Goal: Information Seeking & Learning: Learn about a topic

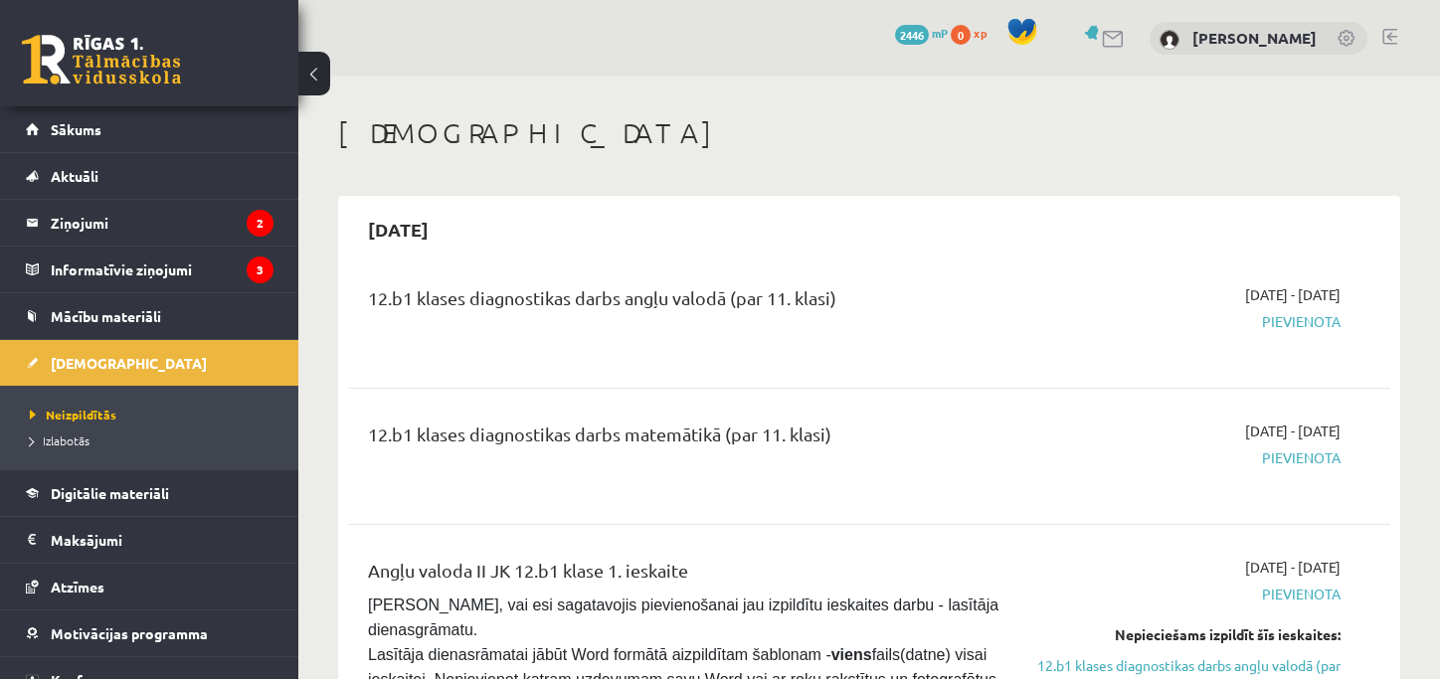
scroll to position [798, 0]
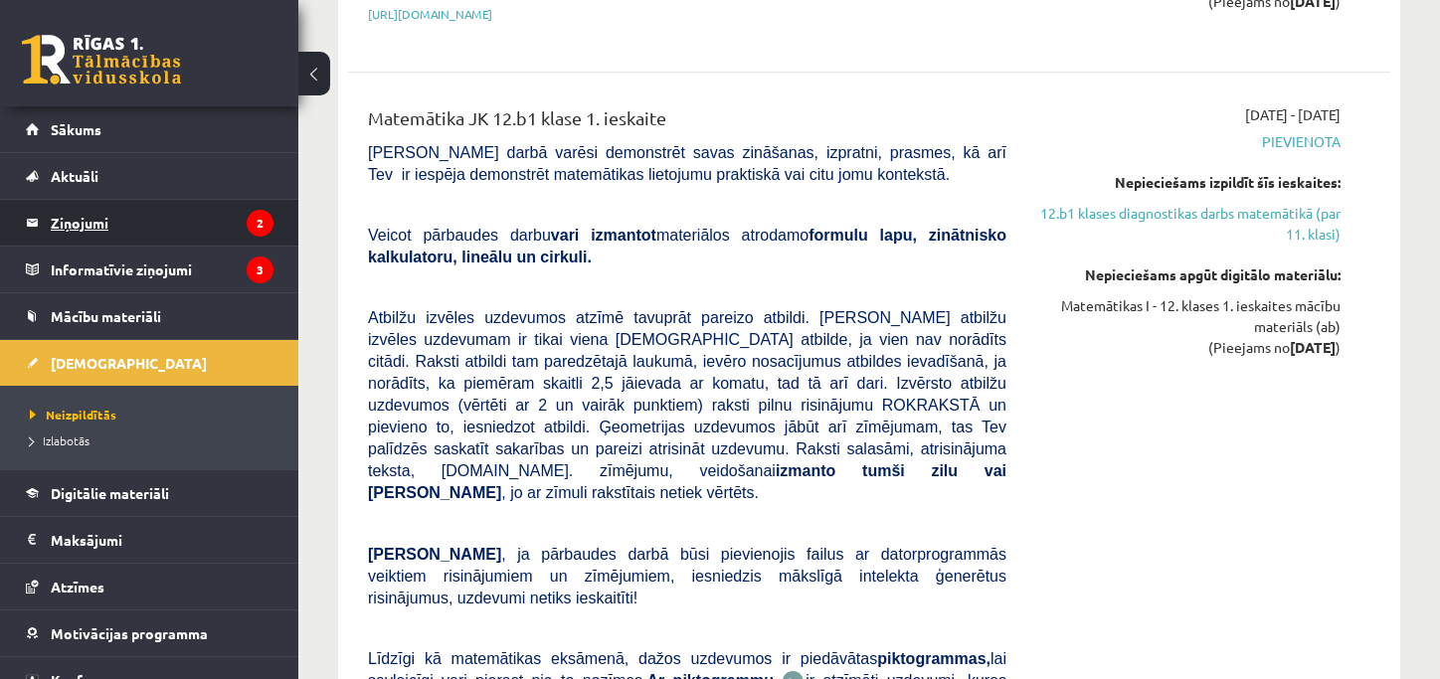
click at [60, 231] on legend "Ziņojumi 2" at bounding box center [162, 223] width 223 height 46
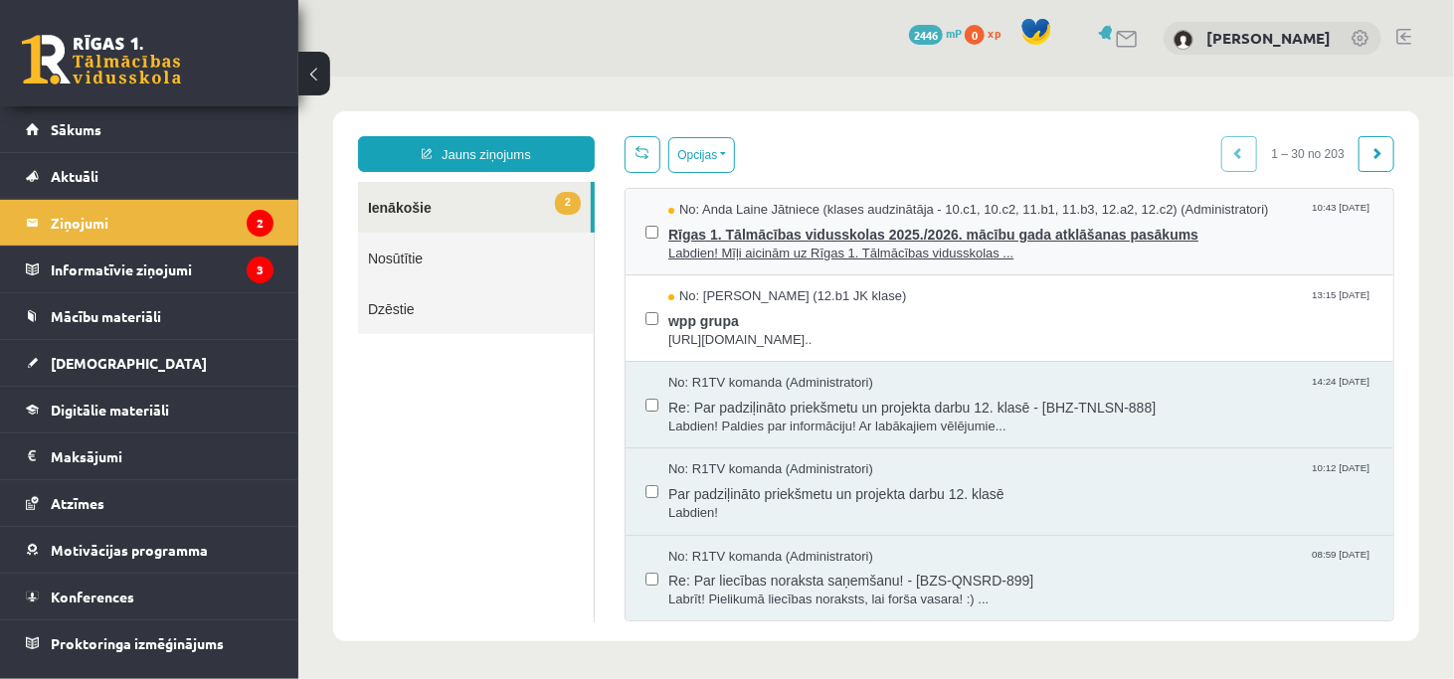
click at [822, 215] on span "No: Anda Laine Jātniece (klases audzinātāja - 10.c1, 10.c2, 11.b1, 11.b3, 12.a2…" at bounding box center [967, 209] width 600 height 19
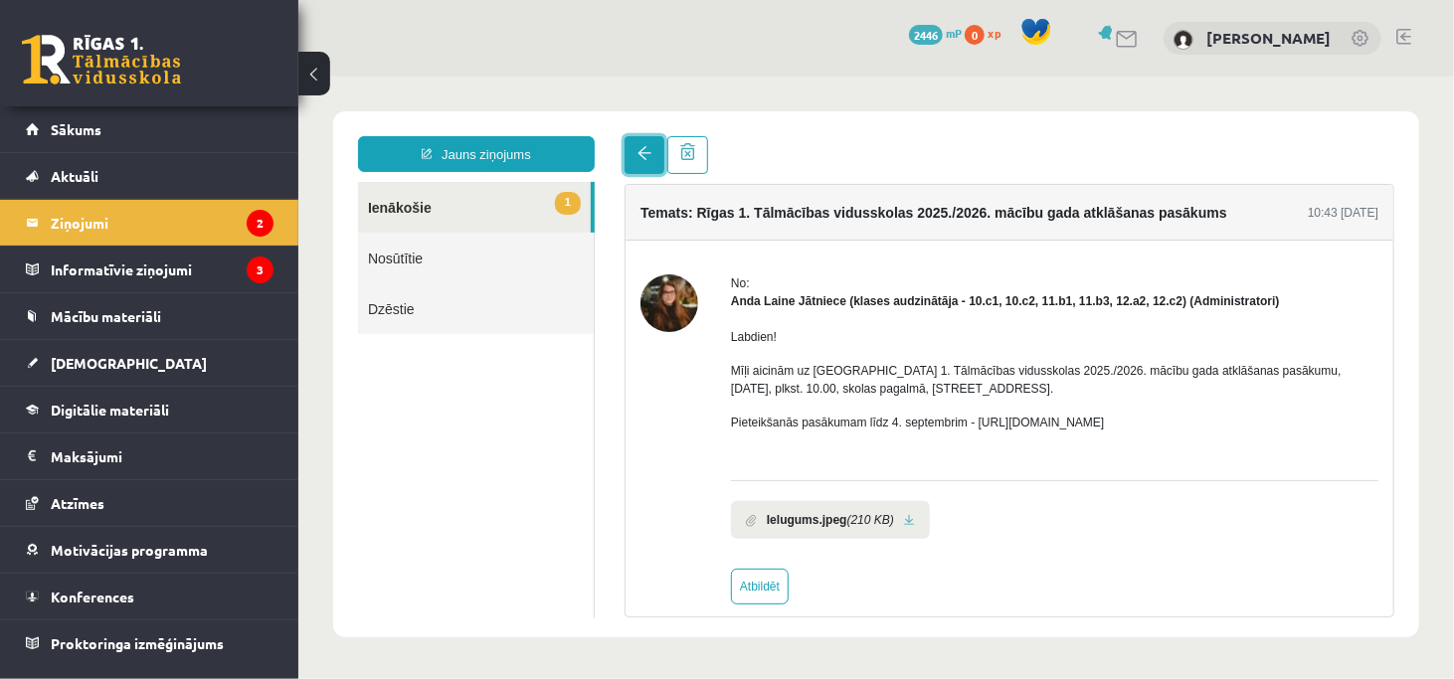
click at [644, 149] on span at bounding box center [643, 152] width 14 height 14
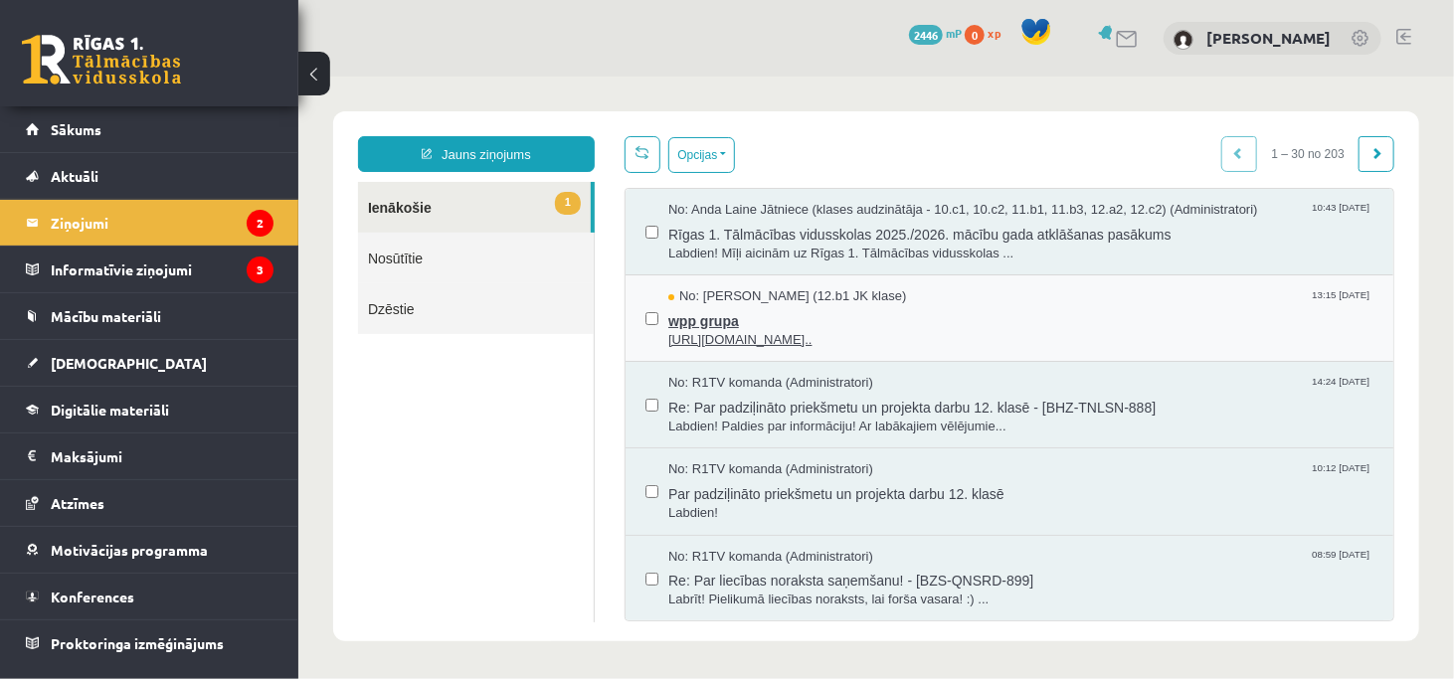
click at [745, 311] on span "wpp grupa" at bounding box center [1019, 317] width 705 height 25
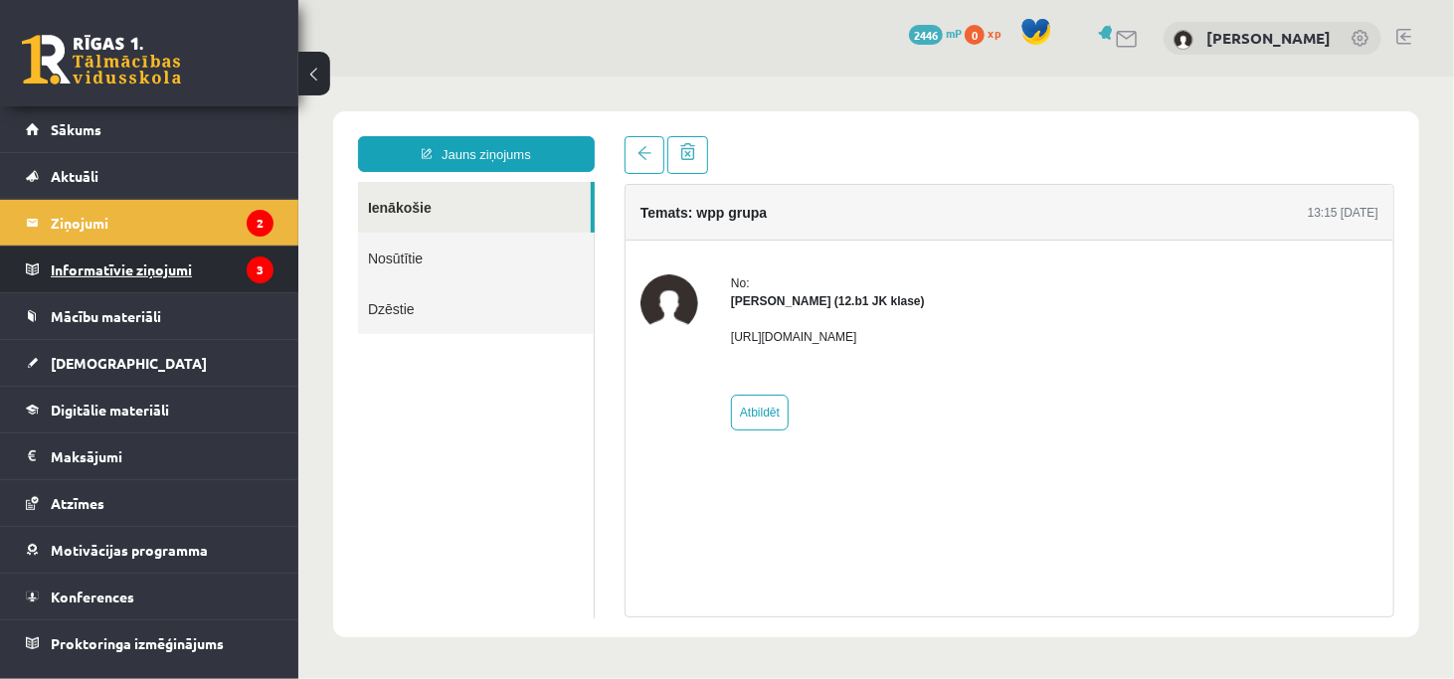
click at [162, 271] on legend "Informatīvie ziņojumi 3" at bounding box center [162, 270] width 223 height 46
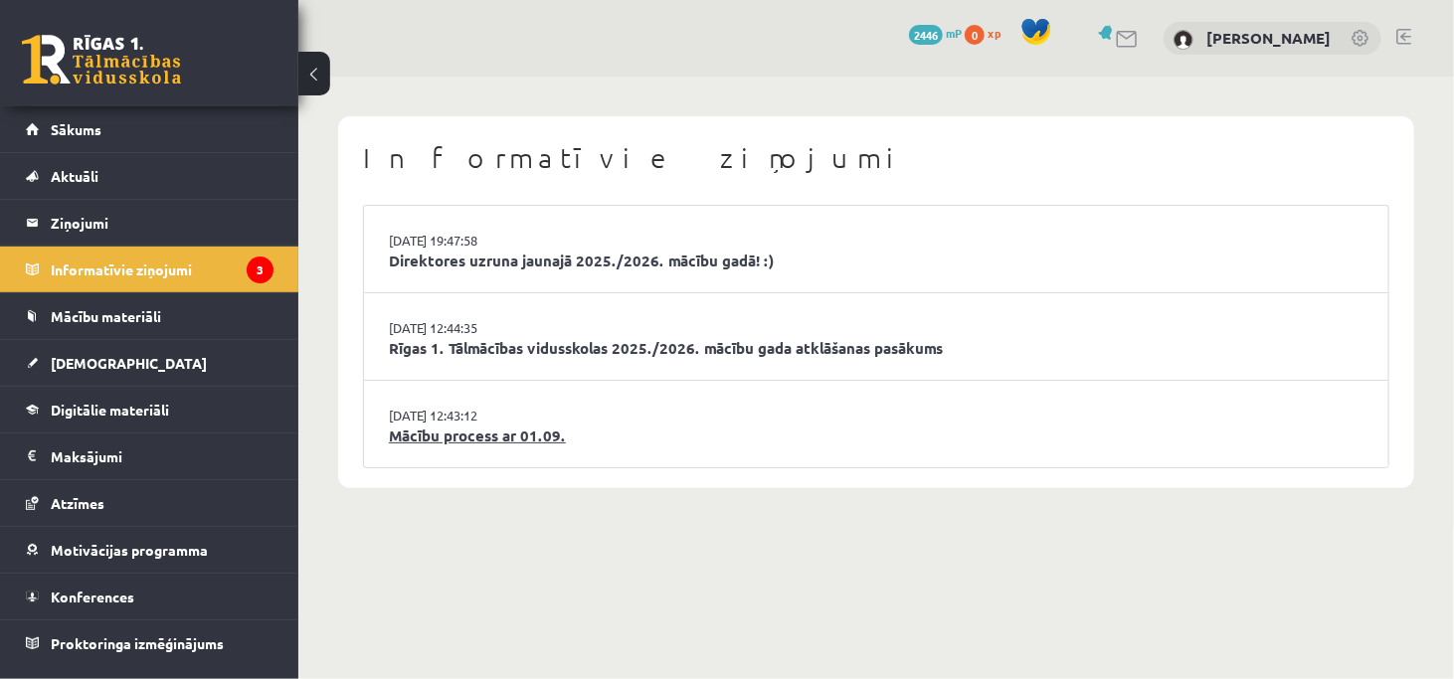
click at [496, 437] on link "Mācību process ar 01.09." at bounding box center [876, 436] width 974 height 23
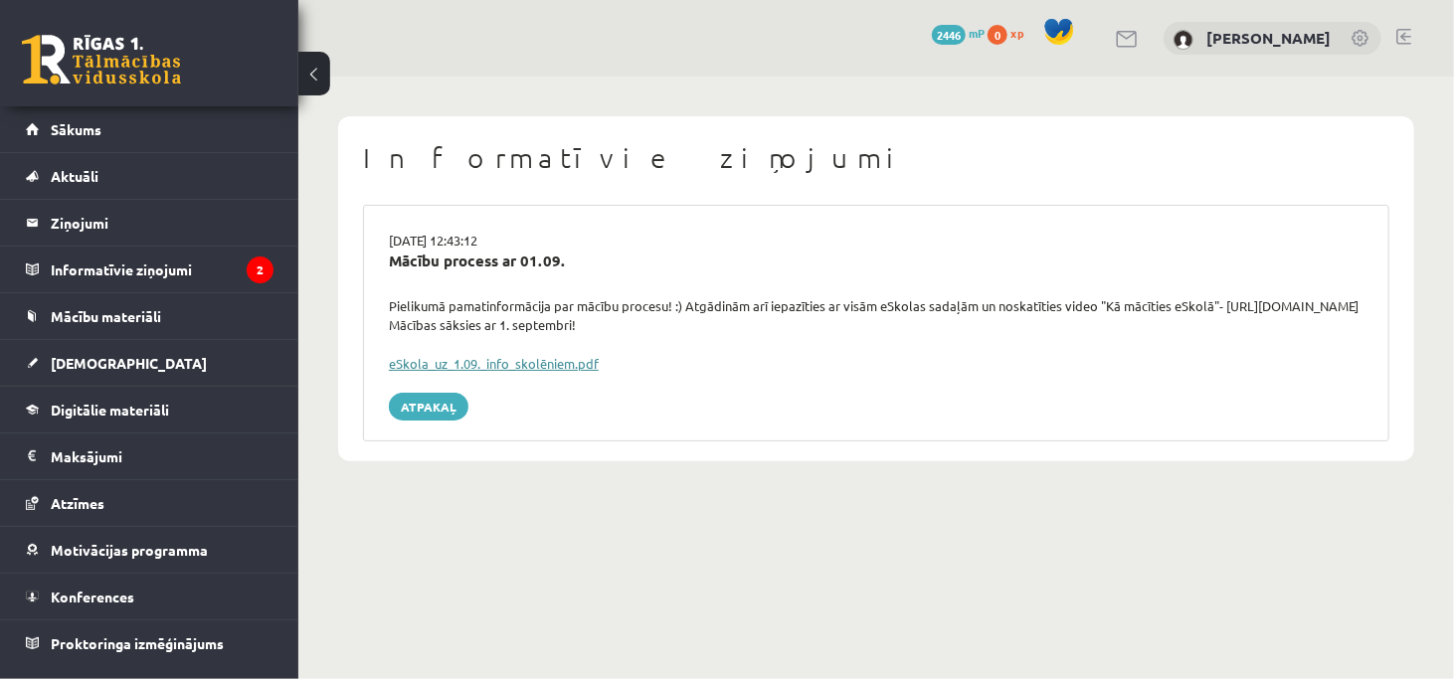
click at [517, 370] on link "eSkola_uz_1.09._info_skolēniem.pdf" at bounding box center [494, 363] width 210 height 17
click at [87, 129] on span "Sākums" at bounding box center [76, 129] width 51 height 18
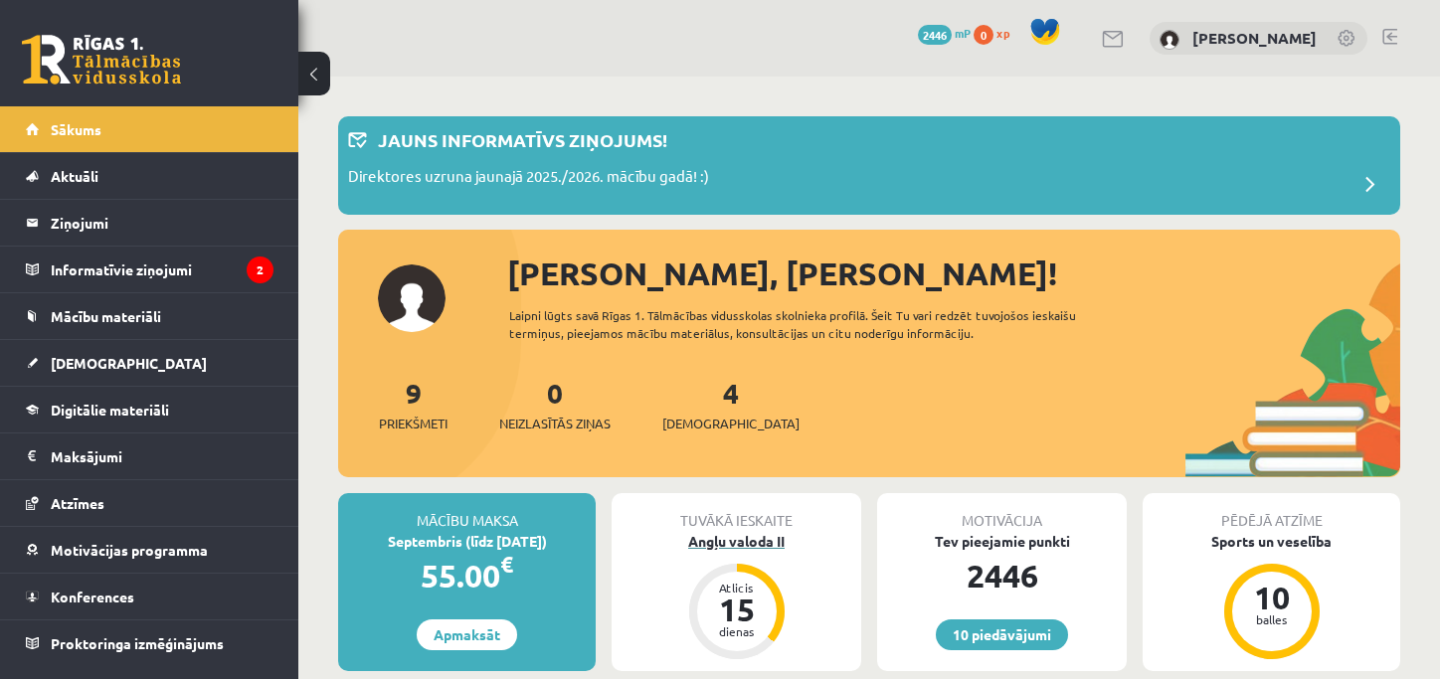
scroll to position [257, 0]
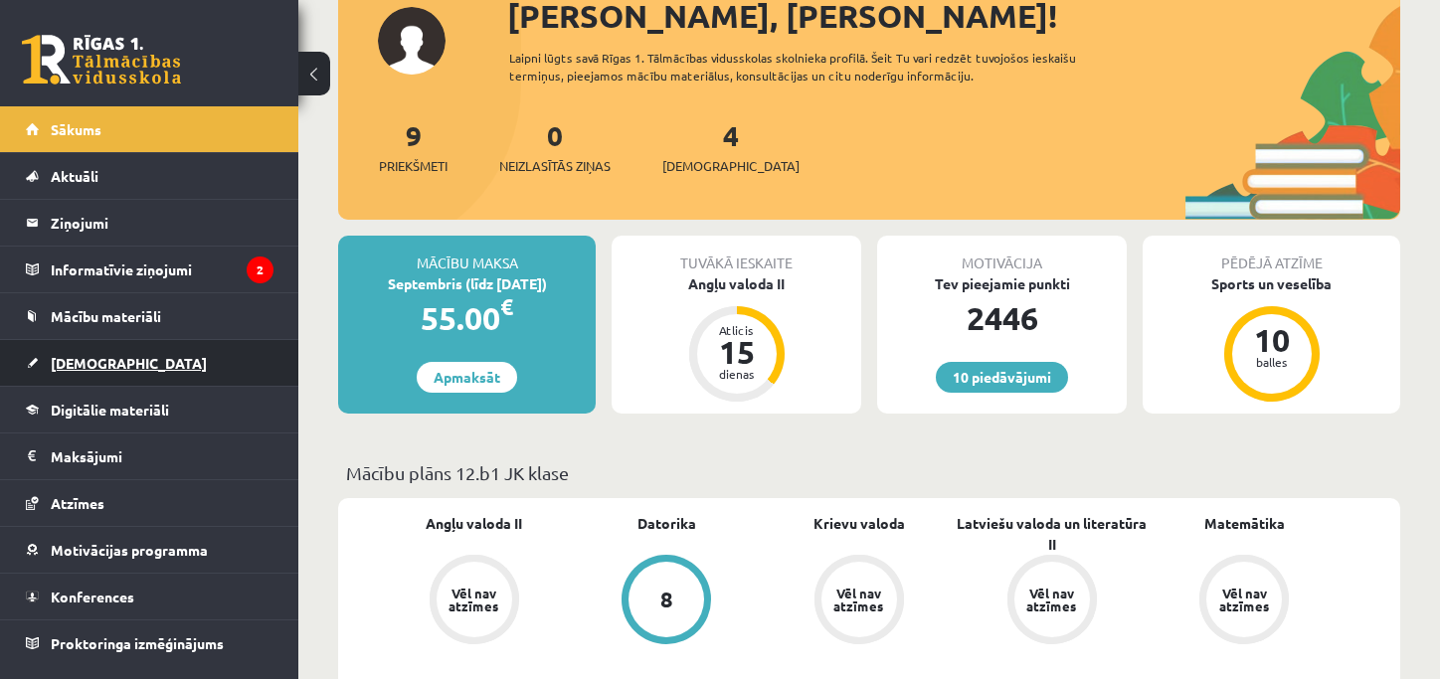
click at [70, 349] on link "[DEMOGRAPHIC_DATA]" at bounding box center [150, 363] width 248 height 46
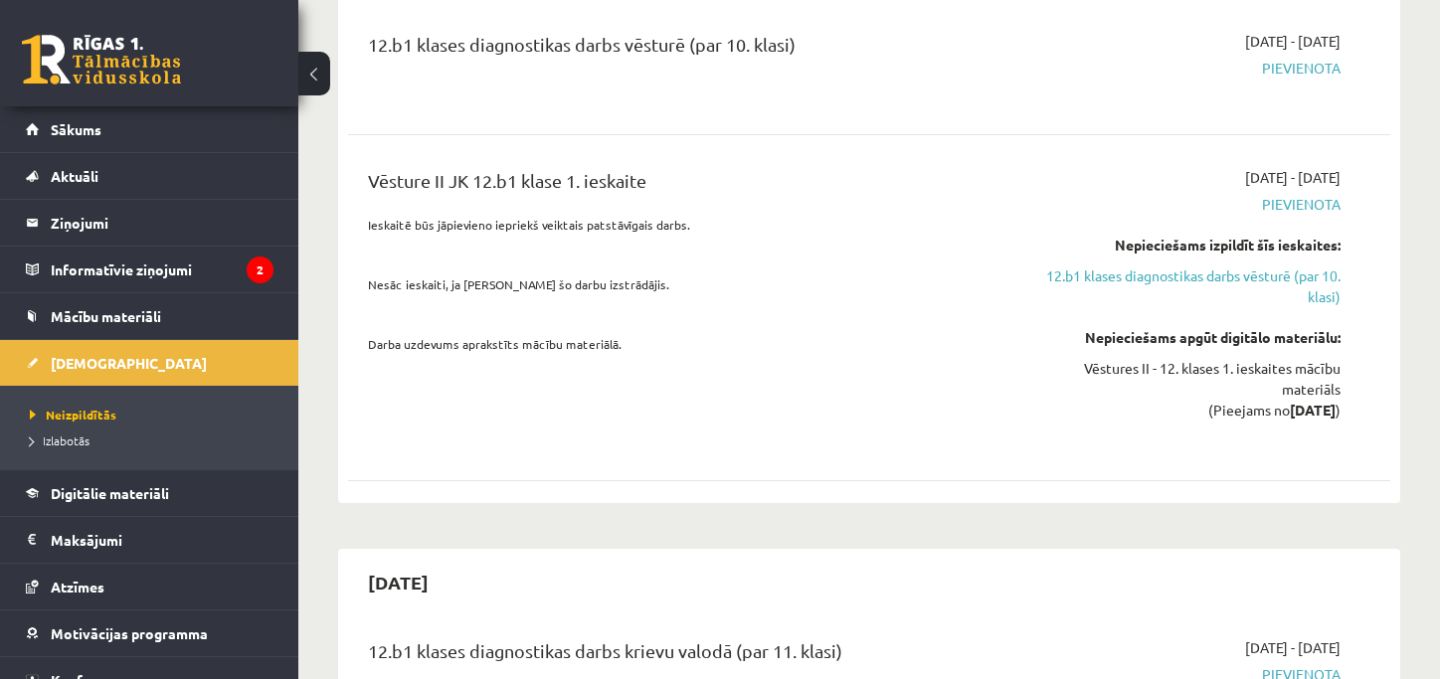
scroll to position [1857, 0]
